Goal: Information Seeking & Learning: Learn about a topic

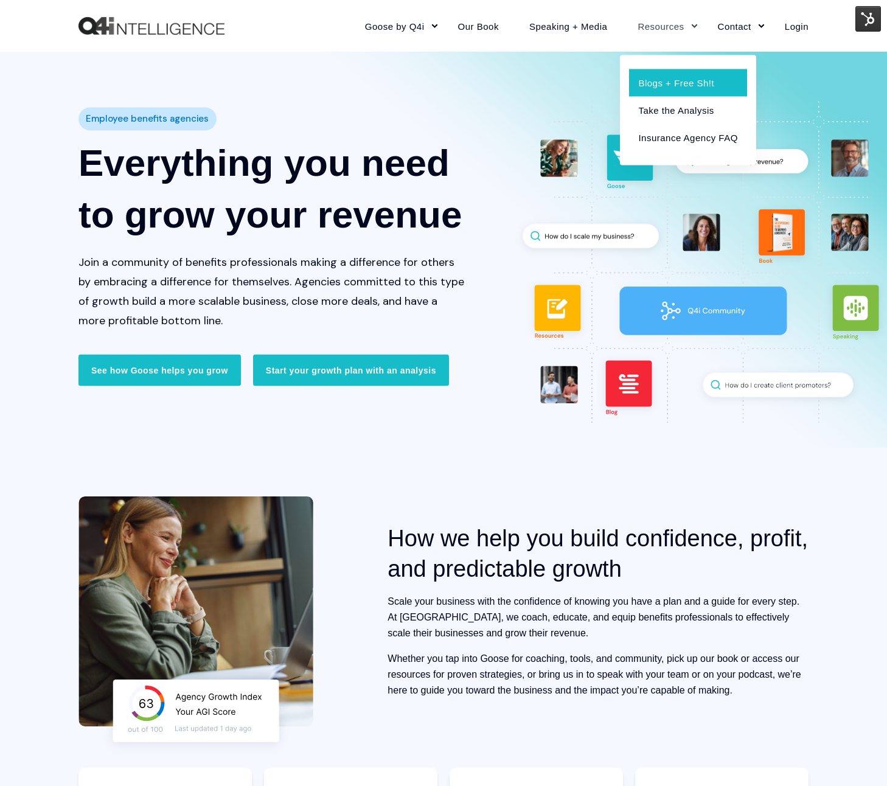
click at [667, 76] on link "Blogs + Free Sh!t" at bounding box center [687, 82] width 117 height 27
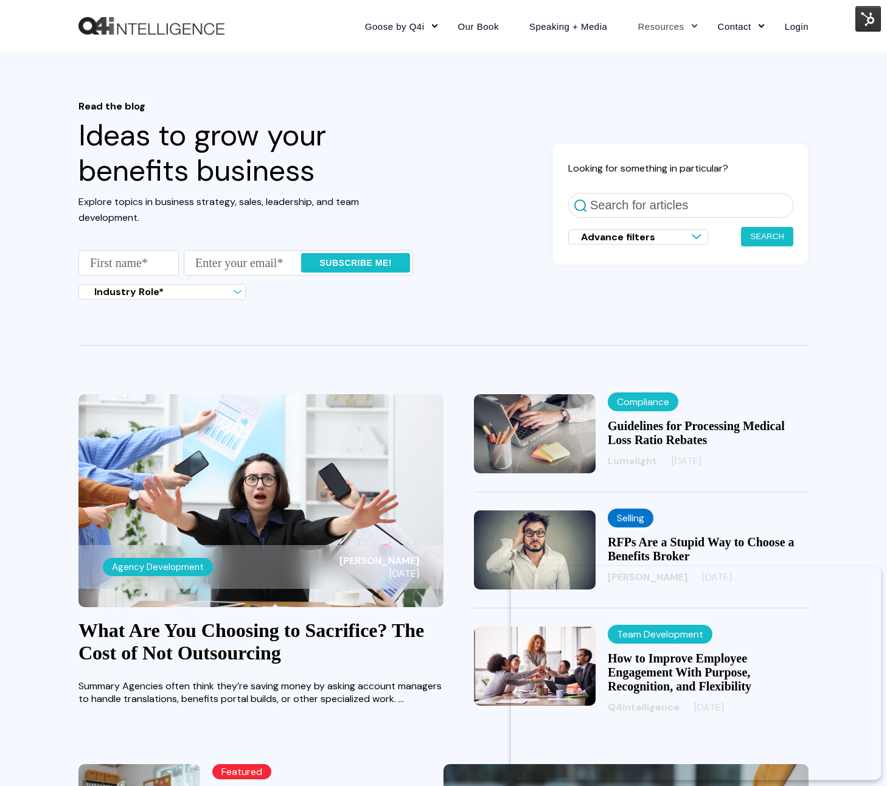
click at [183, 30] on img "Back to Home" at bounding box center [152, 26] width 146 height 18
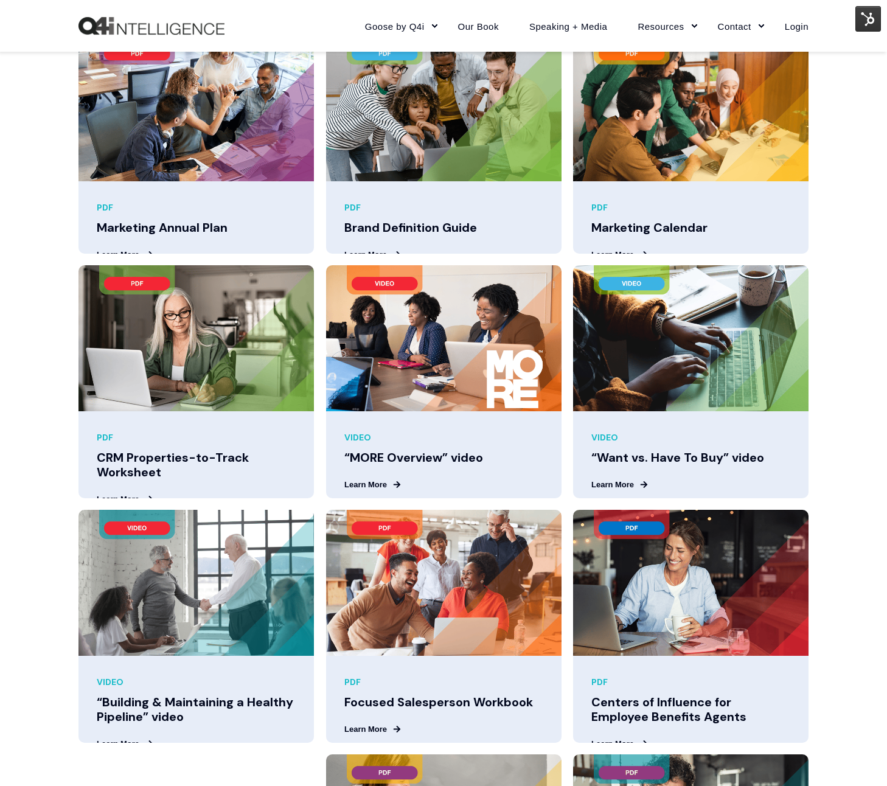
scroll to position [995, 0]
